Goal: Information Seeking & Learning: Learn about a topic

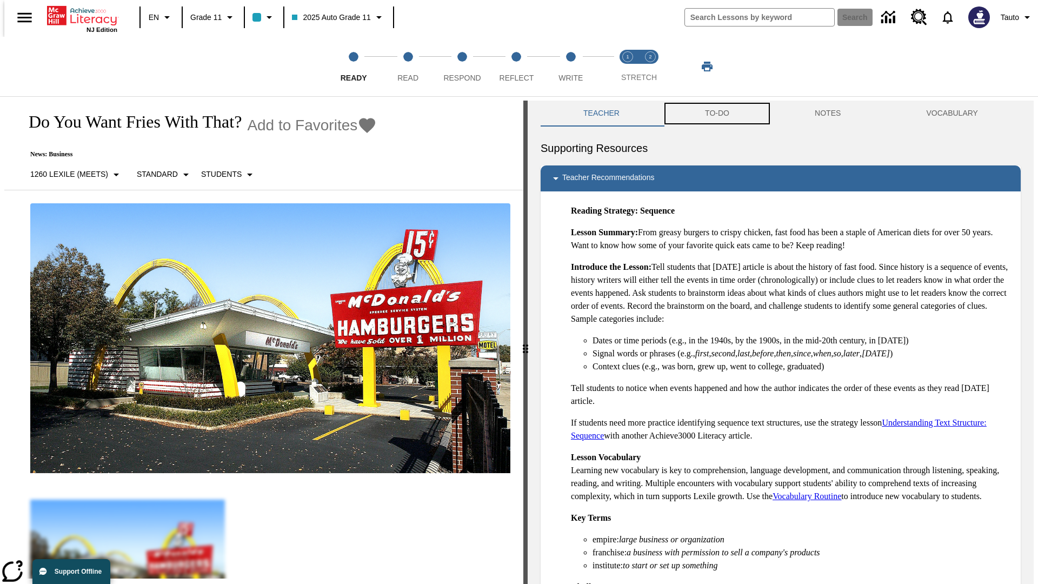
click at [716, 113] on button "TO-DO" at bounding box center [717, 114] width 110 height 26
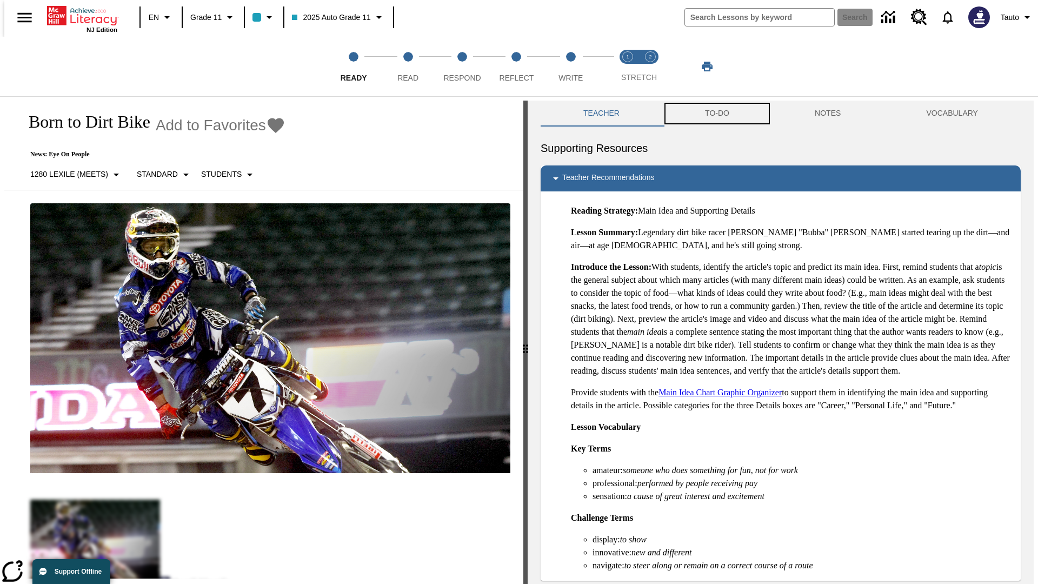
click at [716, 113] on button "TO-DO" at bounding box center [717, 114] width 110 height 26
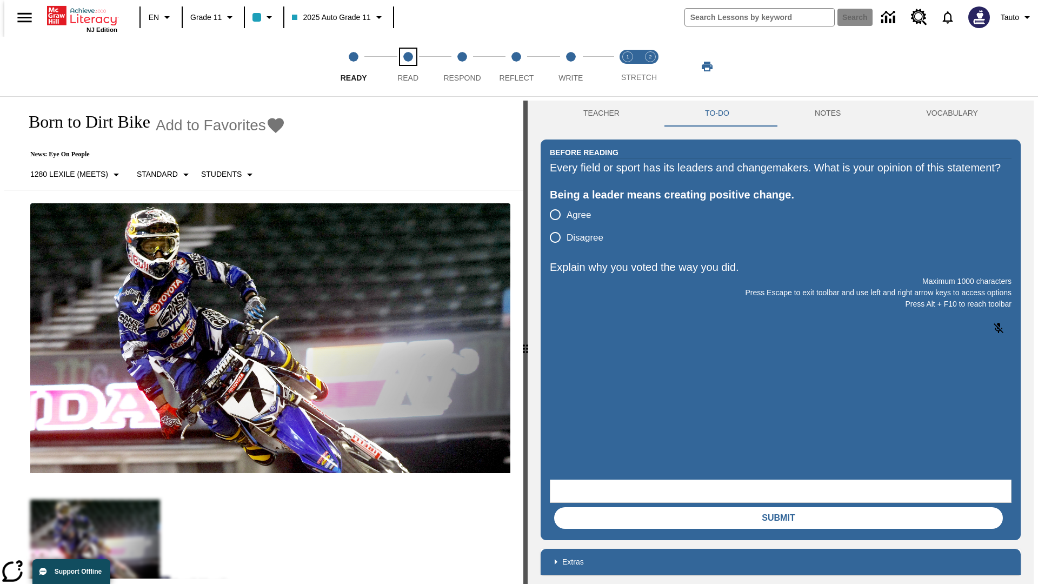
click at [407, 66] on span "Read" at bounding box center [407, 73] width 21 height 19
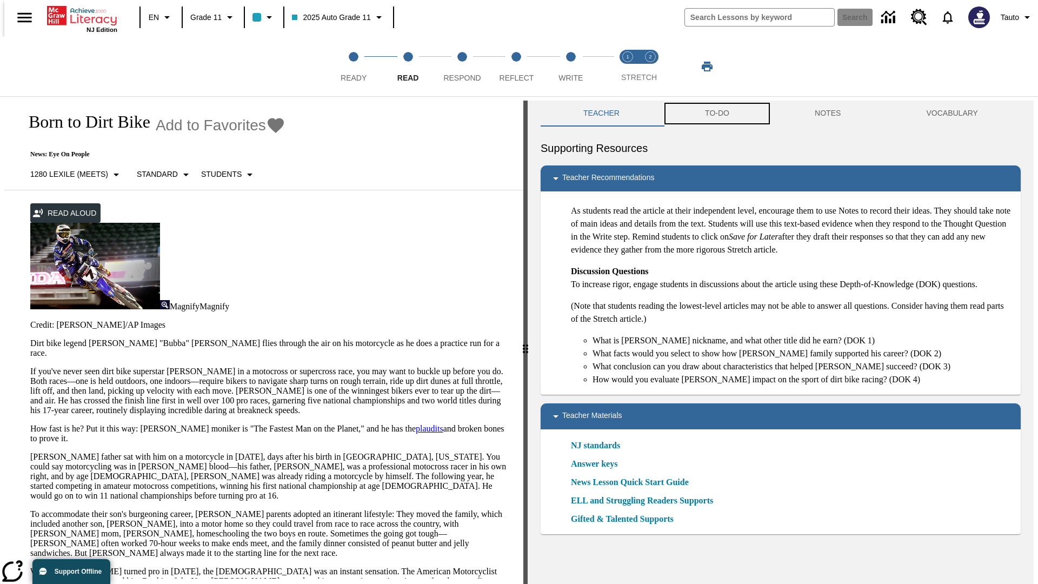
scroll to position [1, 0]
click at [716, 113] on button "TO-DO" at bounding box center [717, 113] width 110 height 26
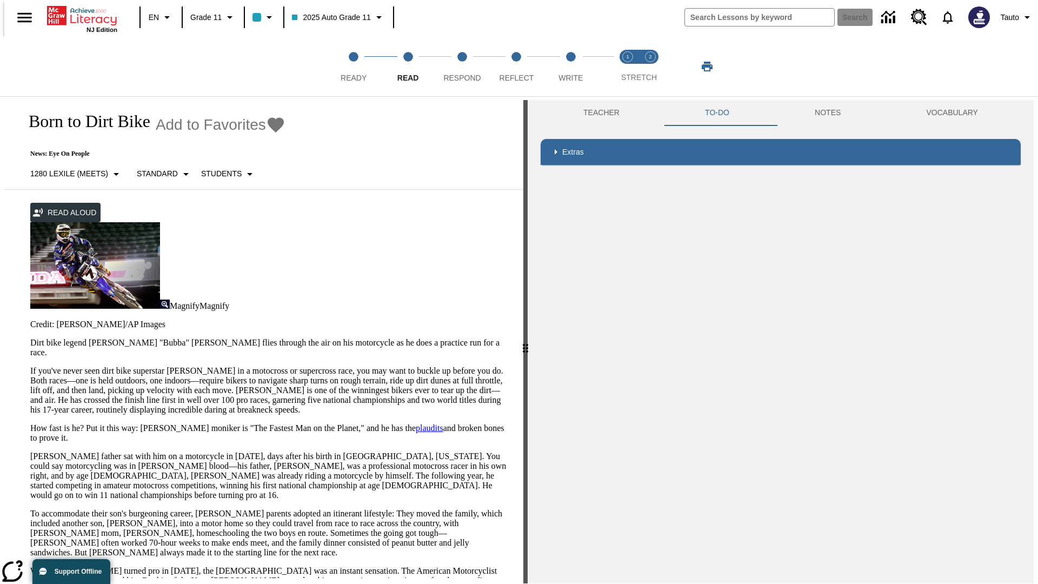
click at [30, 366] on p "If you've never seen dirt bike superstar James Stewart Jr. in a motocross or su…" at bounding box center [270, 390] width 480 height 49
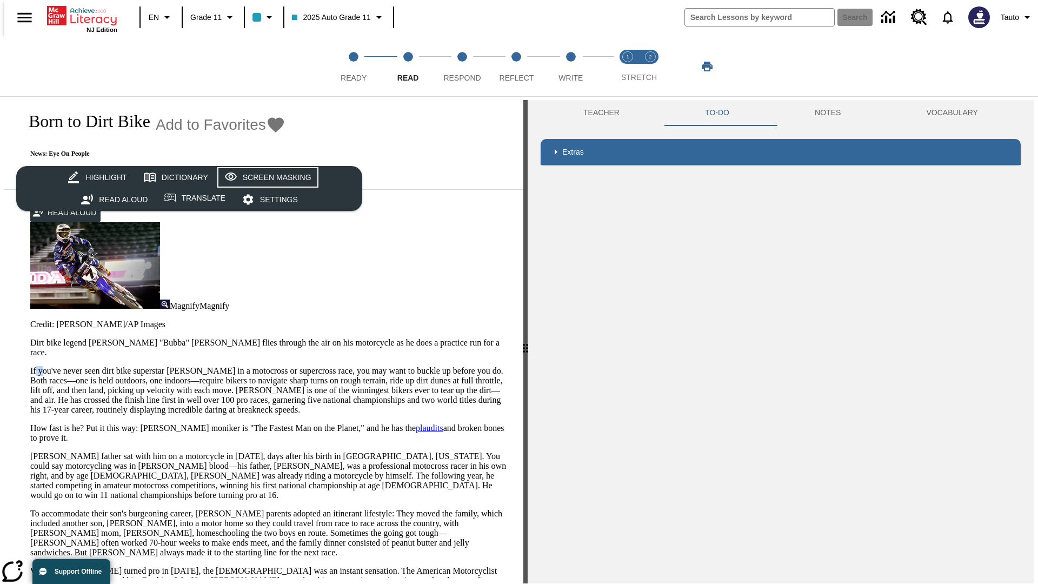
click at [266, 177] on div "Screen Masking" at bounding box center [277, 178] width 69 height 14
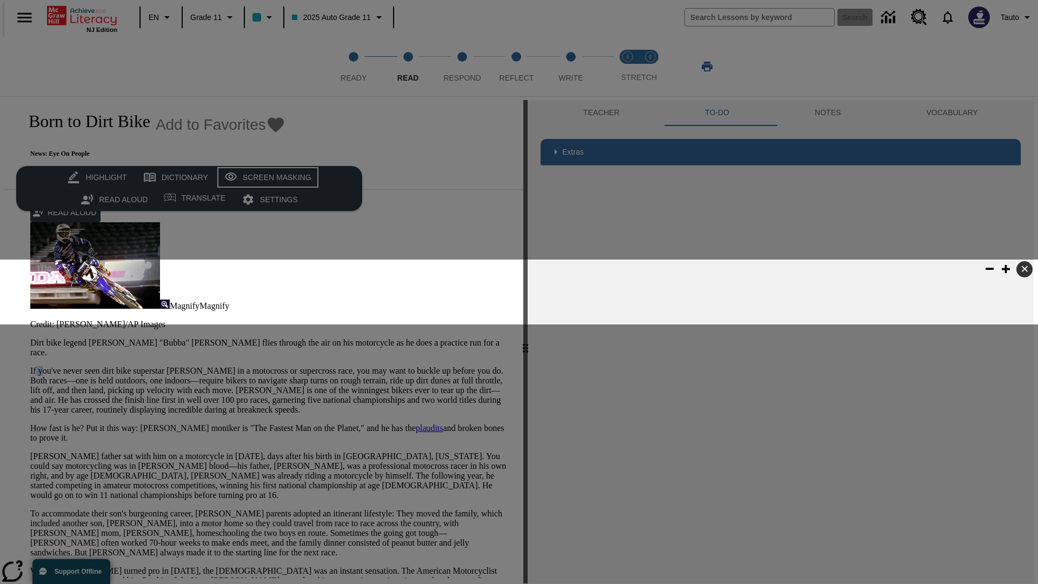
click at [266, 177] on div "Screen Masking" at bounding box center [277, 178] width 69 height 14
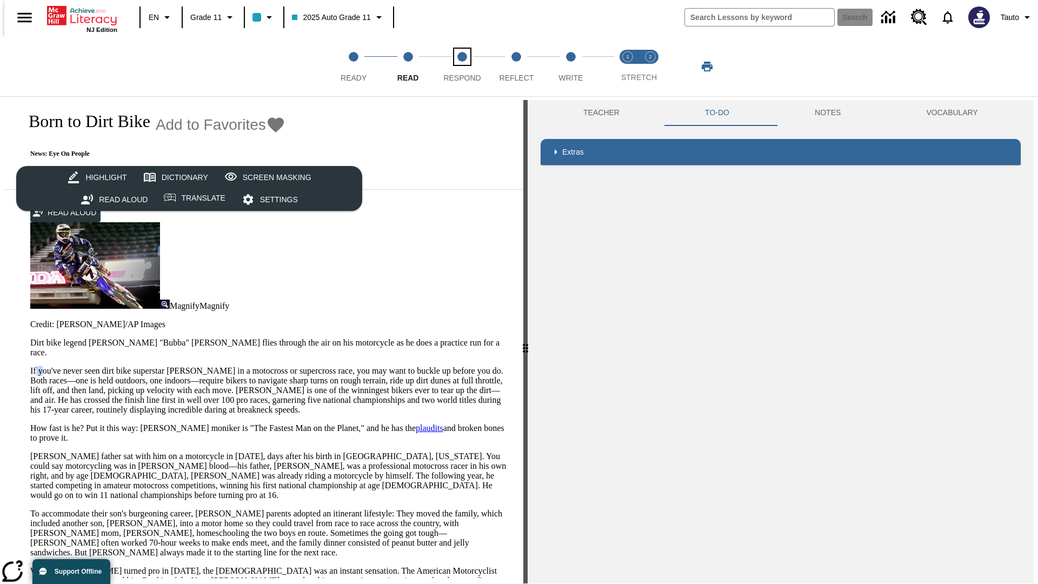
click at [462, 66] on span "Respond" at bounding box center [461, 73] width 37 height 19
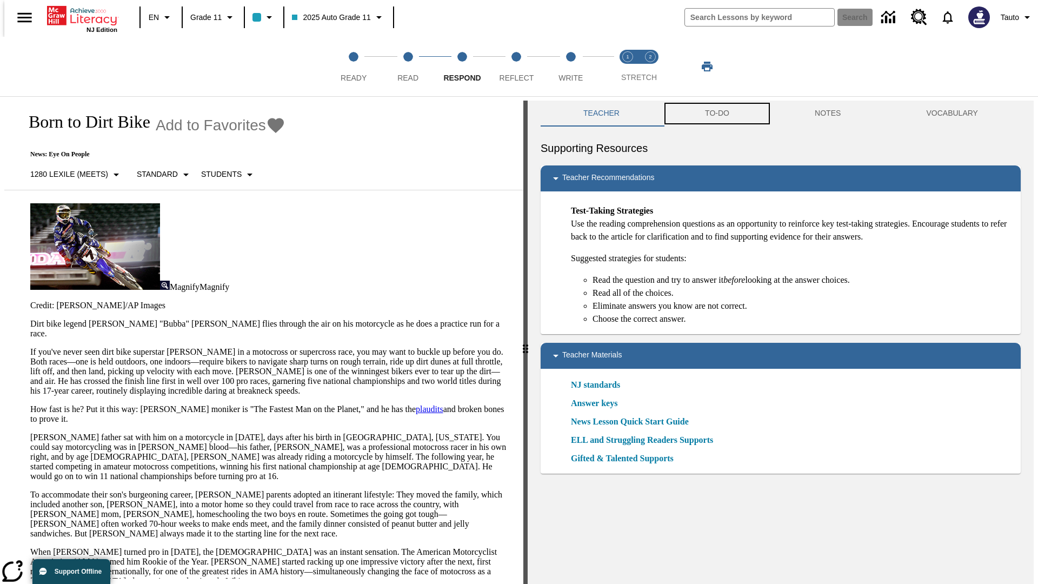
scroll to position [1, 0]
click at [716, 113] on button "TO-DO" at bounding box center [717, 113] width 110 height 26
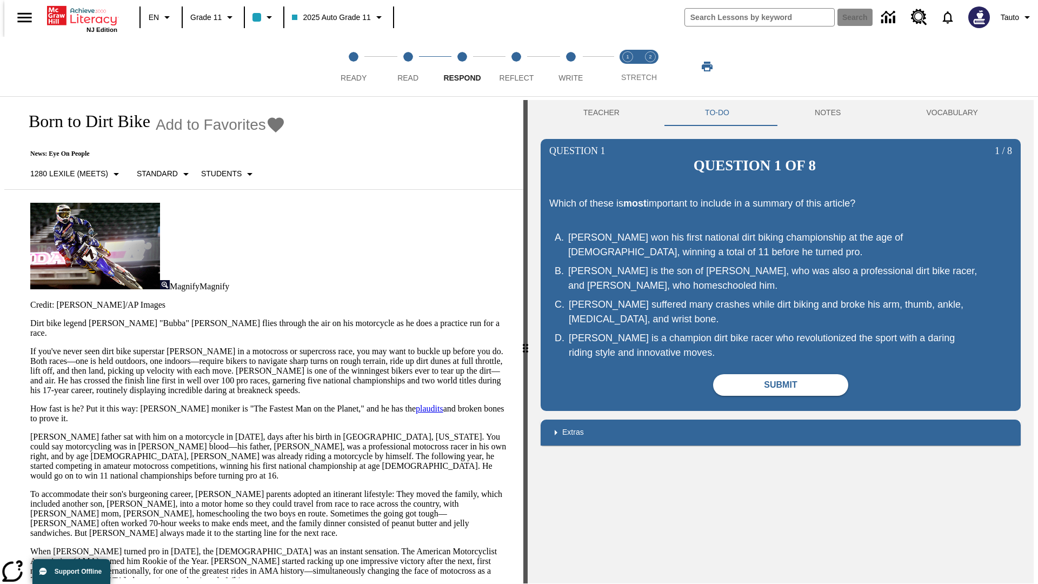
click at [30, 346] on p "If you've never seen dirt bike superstar James Stewart Jr. in a motocross or su…" at bounding box center [270, 370] width 480 height 49
click at [516, 66] on span "Reflect" at bounding box center [516, 73] width 35 height 19
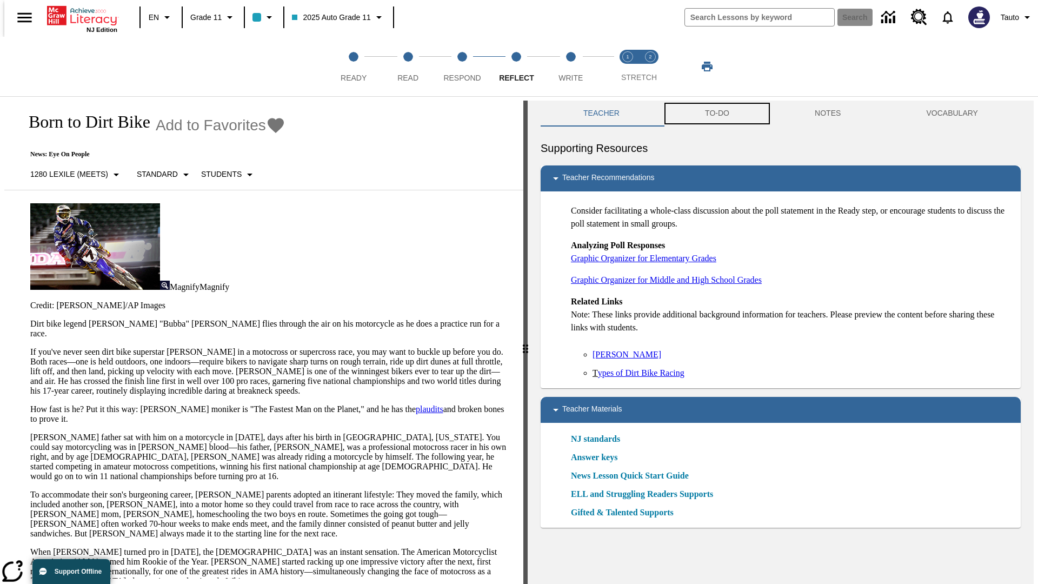
scroll to position [1, 0]
click at [716, 113] on button "TO-DO" at bounding box center [717, 113] width 110 height 26
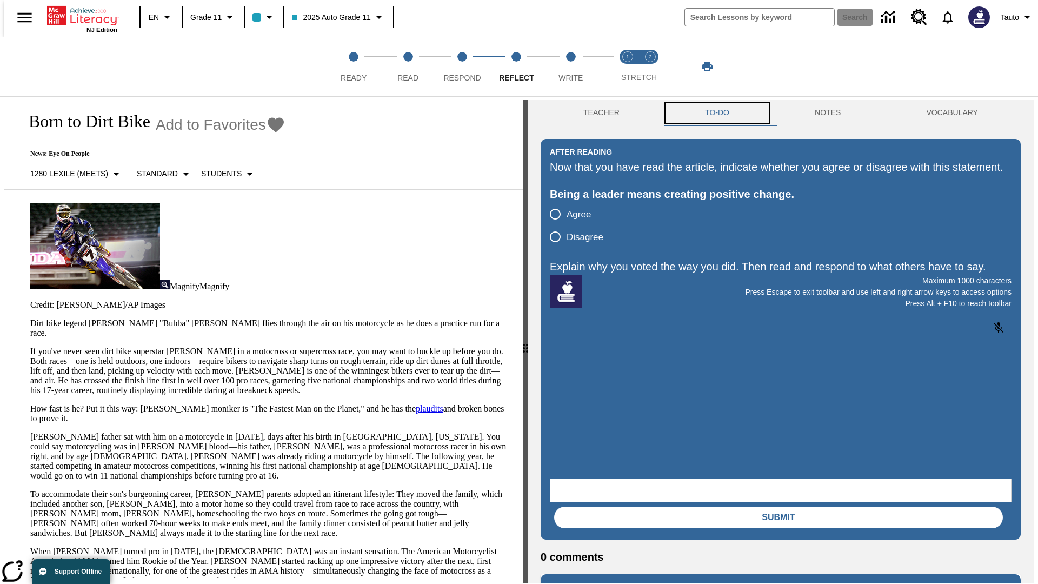
scroll to position [0, 0]
click at [30, 346] on p "If you've never seen dirt bike superstar James Stewart Jr. in a motocross or su…" at bounding box center [270, 370] width 480 height 49
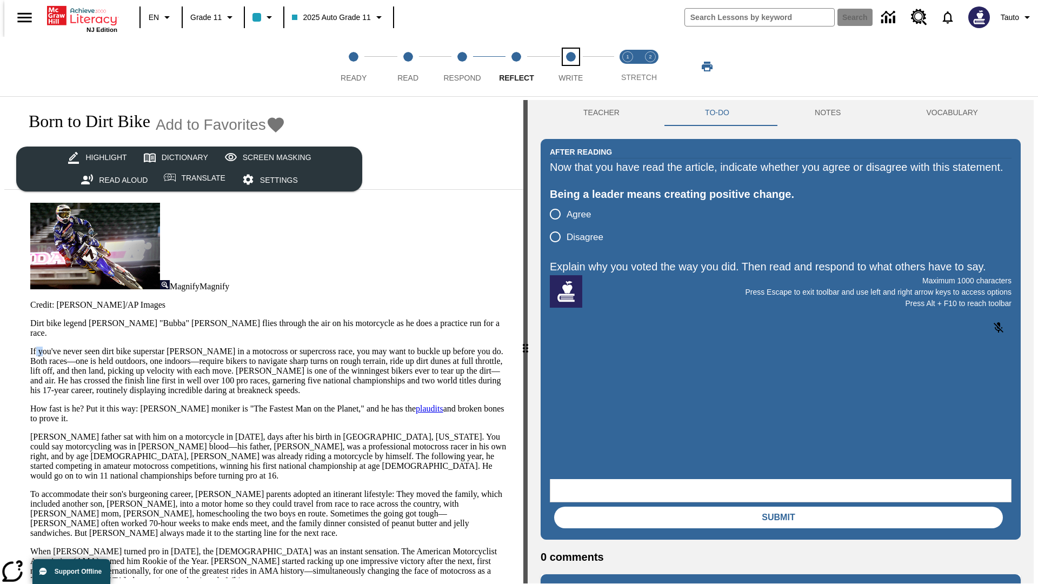
click at [570, 66] on span "Write" at bounding box center [570, 73] width 24 height 19
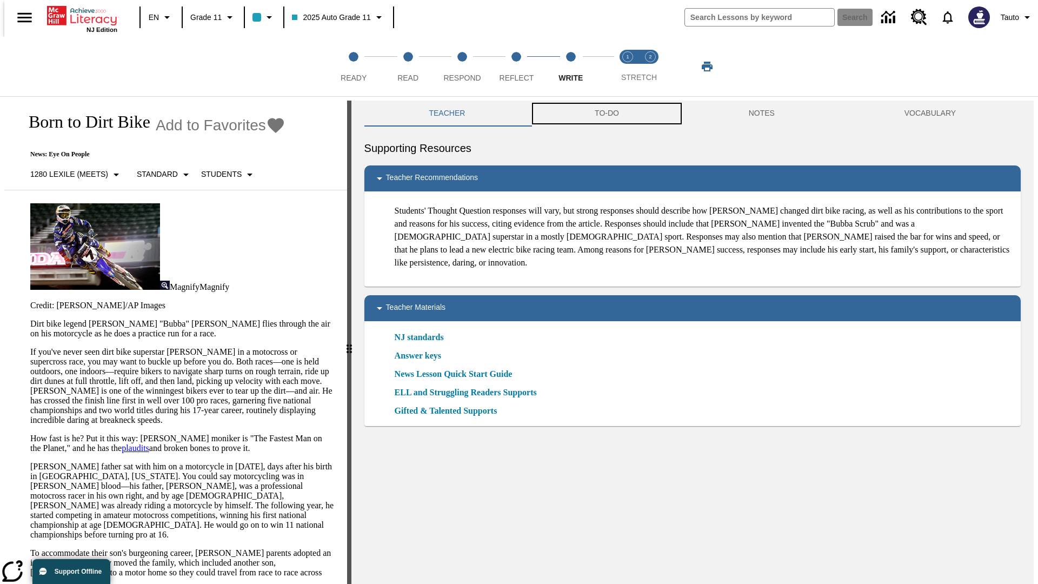
scroll to position [1, 0]
click at [606, 113] on button "TO-DO" at bounding box center [607, 113] width 154 height 26
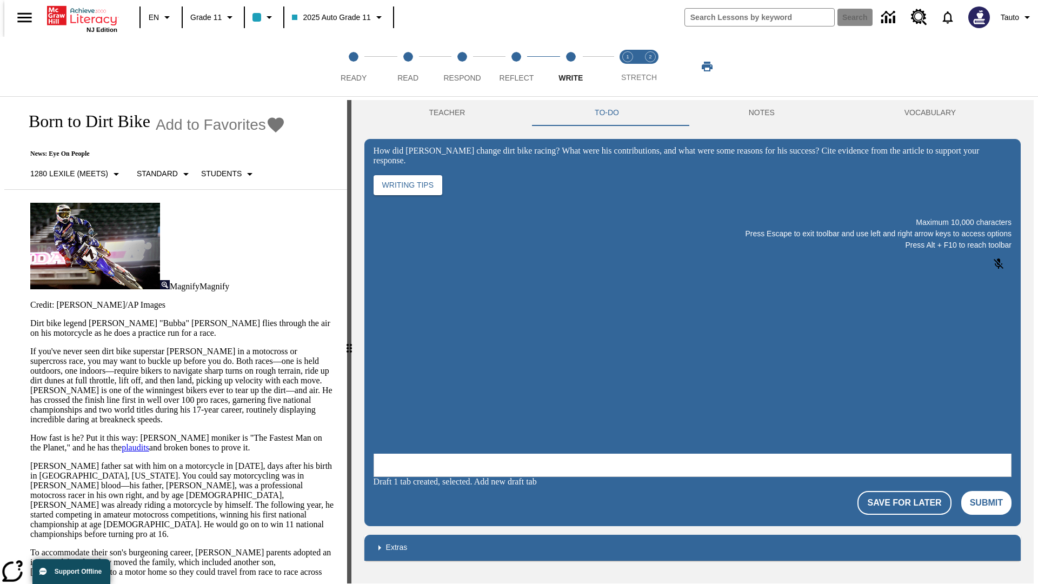
scroll to position [0, 0]
click at [30, 346] on p "If you've never seen dirt bike superstar James Stewart Jr. in a motocross or su…" at bounding box center [182, 385] width 304 height 78
click at [627, 66] on span "Stretch Read step 1 of 2" at bounding box center [627, 73] width 14 height 19
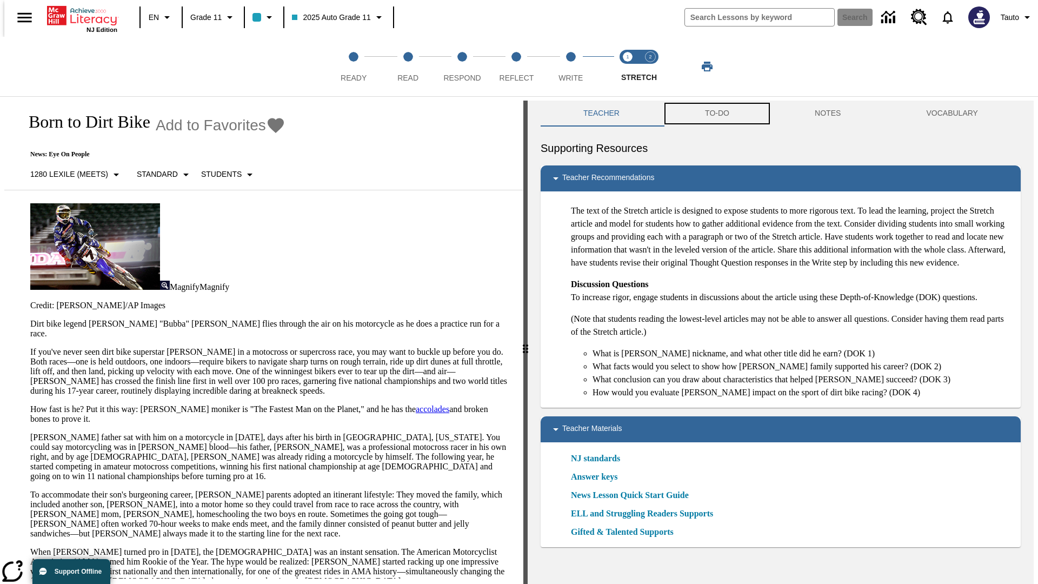
scroll to position [1, 0]
click at [716, 113] on button "TO-DO" at bounding box center [717, 113] width 110 height 26
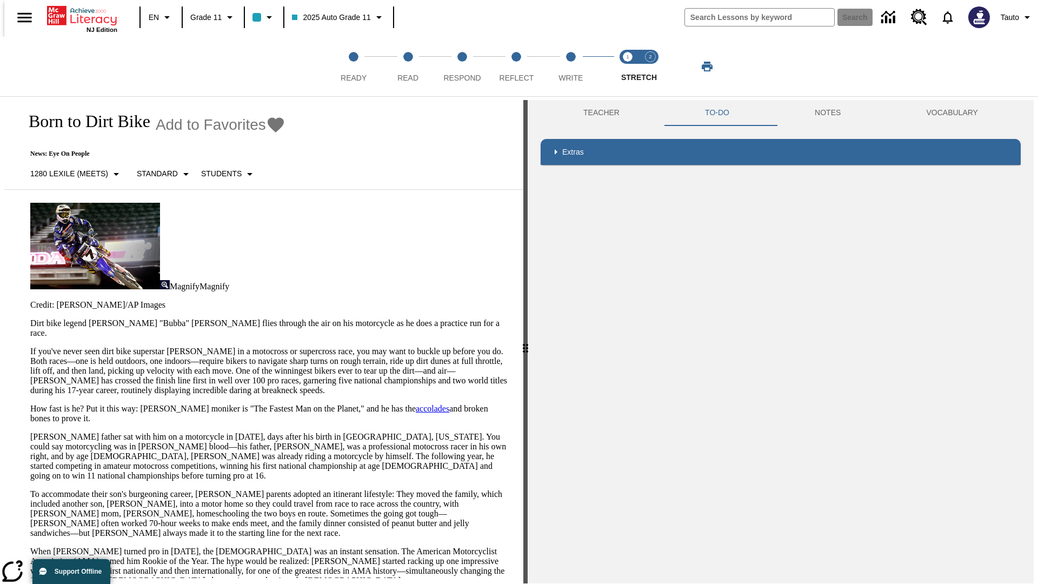
click at [30, 346] on p "If you've never seen dirt bike superstar James Stewart Jr. in a motocross or su…" at bounding box center [270, 370] width 480 height 49
click at [650, 66] on span "Stretch Respond step 2 of 2" at bounding box center [650, 73] width 14 height 19
